Goal: Transaction & Acquisition: Purchase product/service

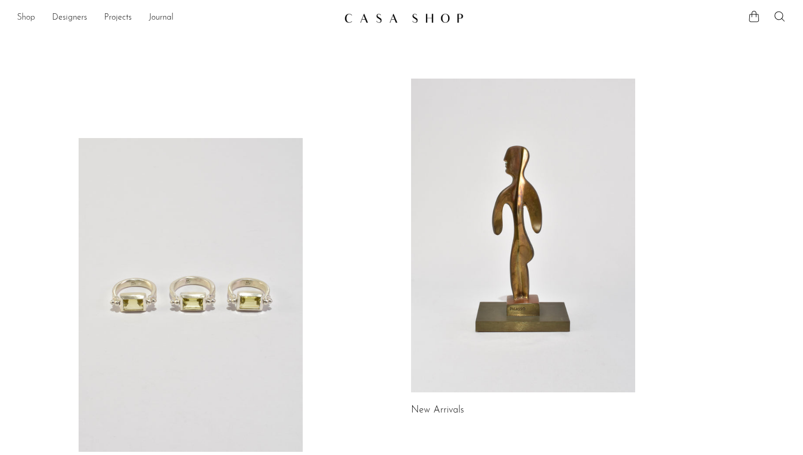
click at [29, 16] on link "Shop" at bounding box center [26, 18] width 18 height 14
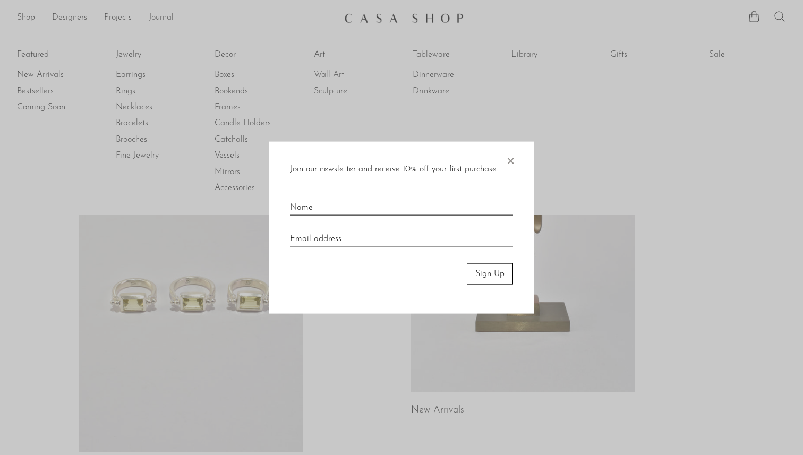
click at [32, 54] on div at bounding box center [401, 227] width 803 height 455
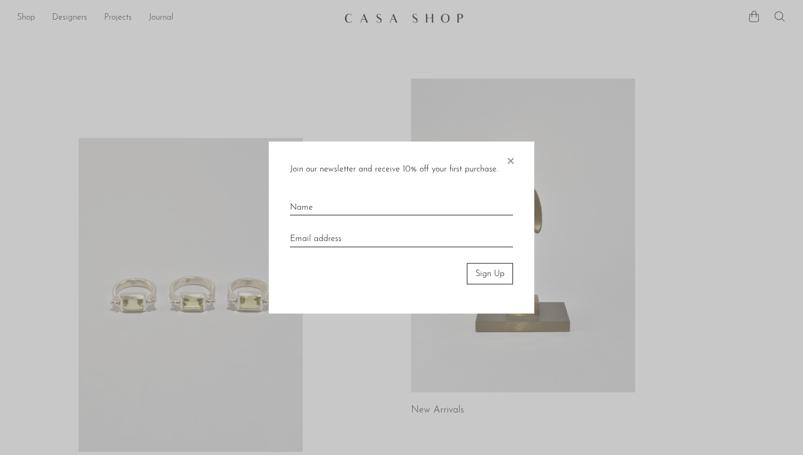
click at [508, 161] on span "×" at bounding box center [510, 158] width 11 height 34
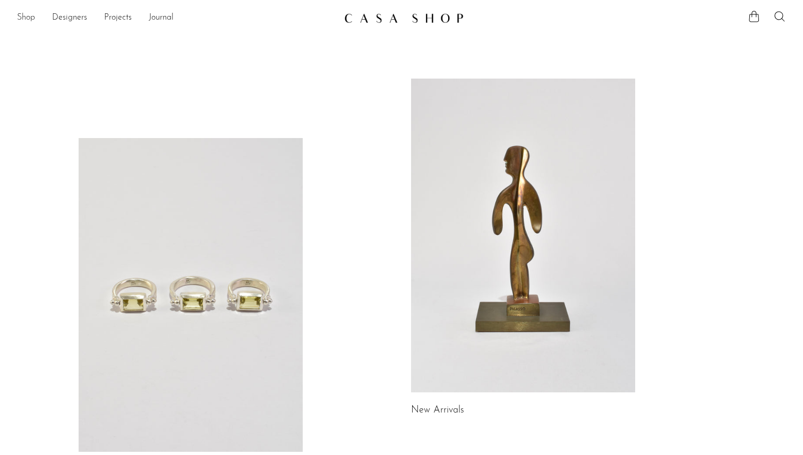
click at [24, 14] on link "Shop" at bounding box center [26, 18] width 18 height 14
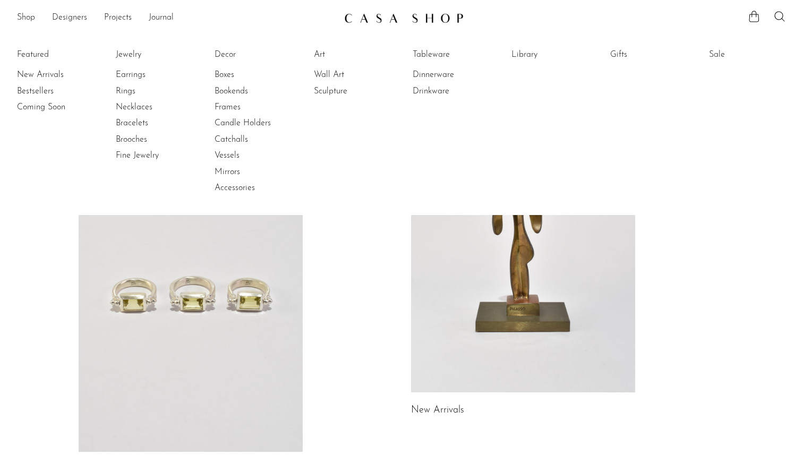
click at [31, 53] on li "Featured New Arrivals Bestsellers Coming Soon" at bounding box center [55, 122] width 77 height 154
click at [35, 77] on link "New Arrivals" at bounding box center [57, 75] width 80 height 12
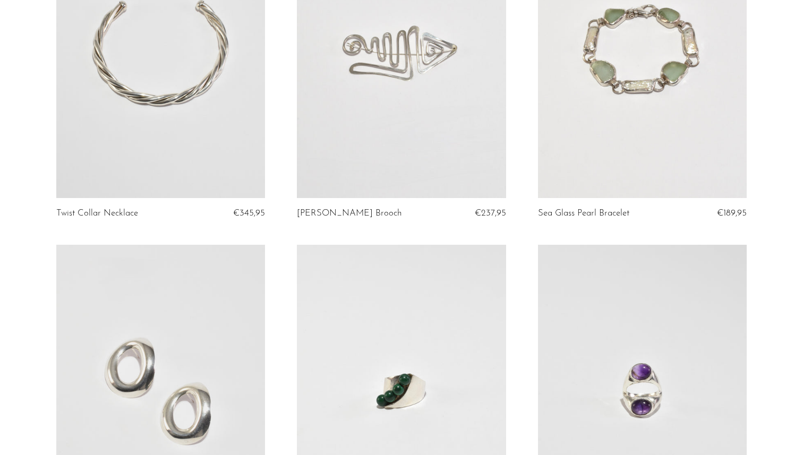
scroll to position [2253, 0]
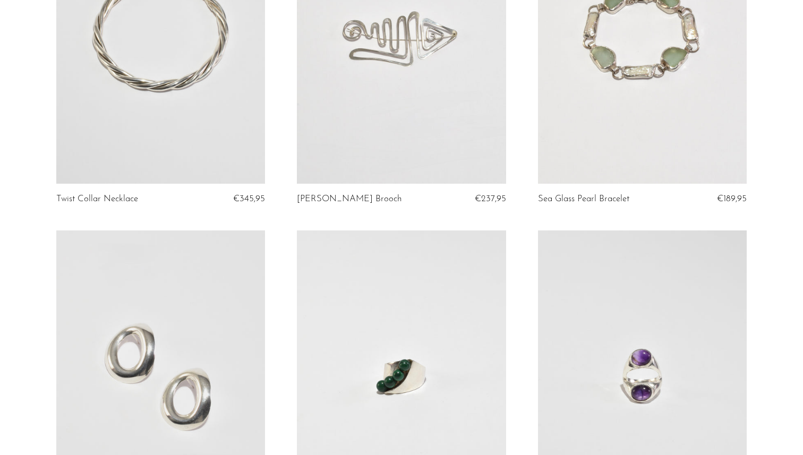
click at [221, 160] on link at bounding box center [160, 37] width 209 height 292
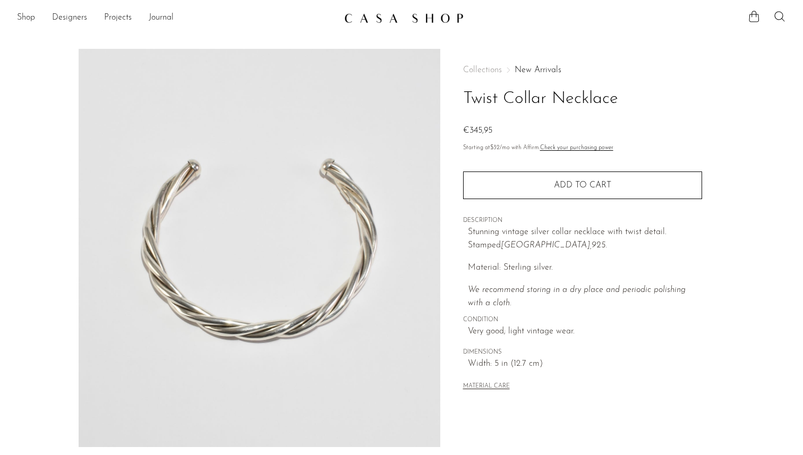
click at [365, 20] on img at bounding box center [403, 18] width 119 height 11
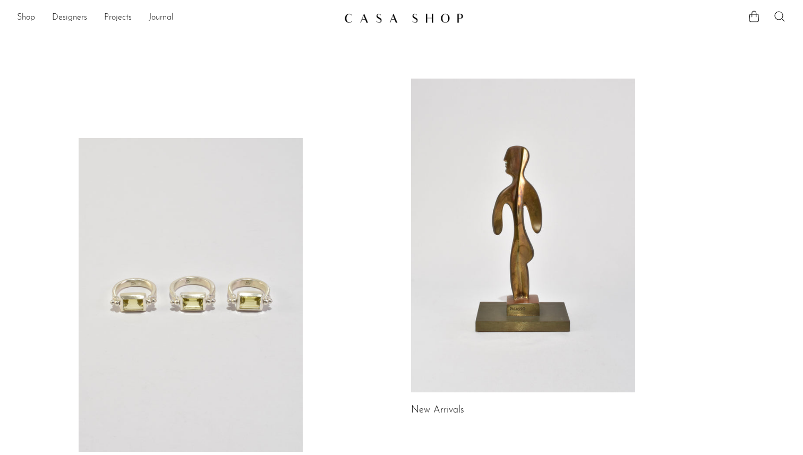
click at [399, 19] on img at bounding box center [403, 18] width 119 height 11
